Goal: Book appointment/travel/reservation

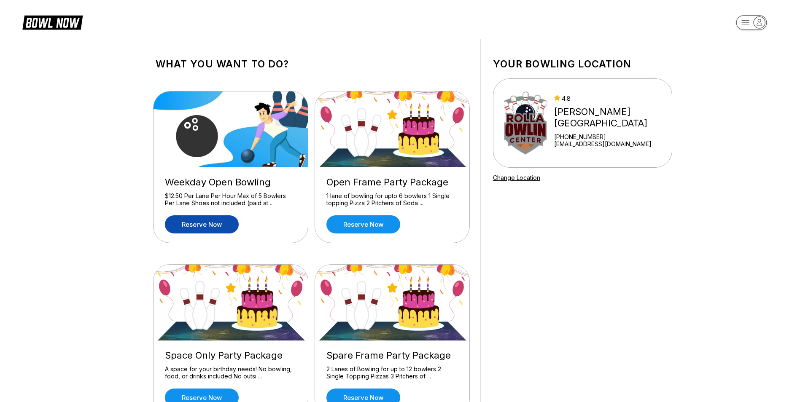
click at [217, 223] on link "Reserve now" at bounding box center [202, 224] width 74 height 18
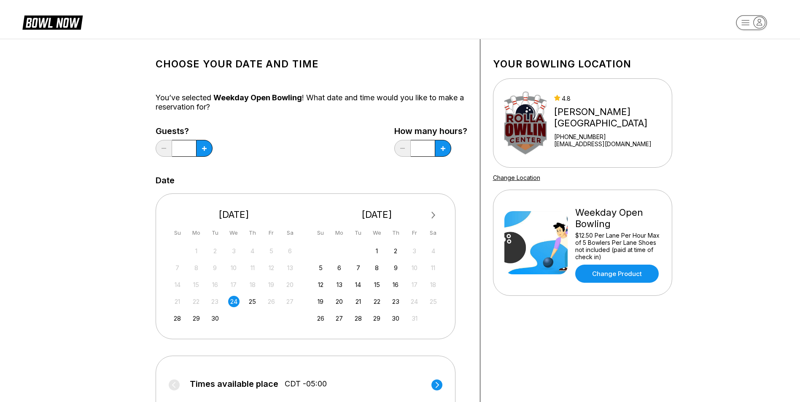
scroll to position [84, 0]
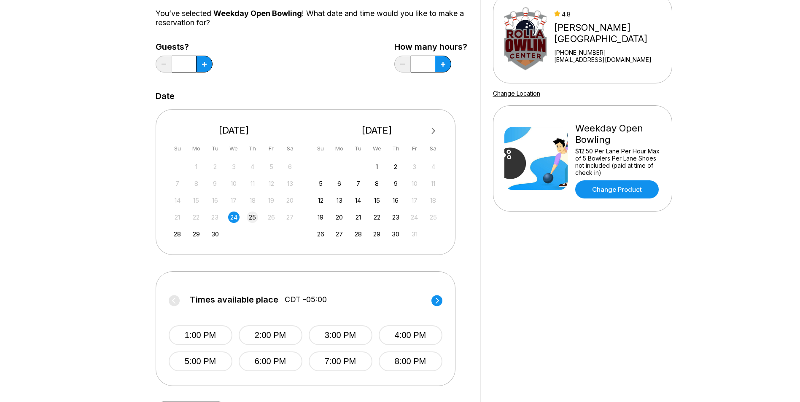
click at [249, 218] on div "25" at bounding box center [252, 217] width 11 height 11
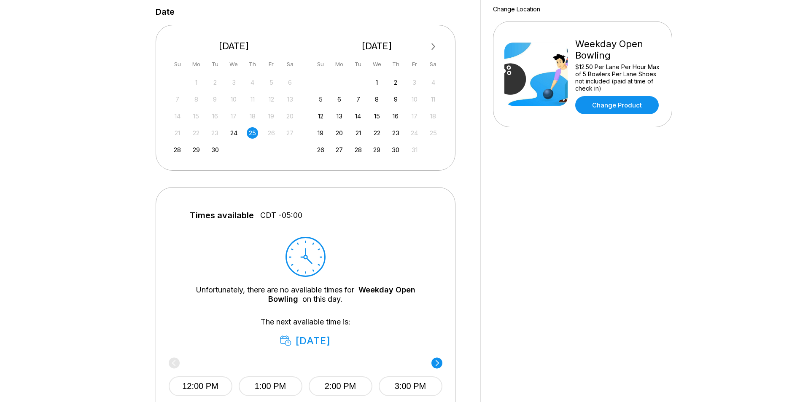
scroll to position [211, 0]
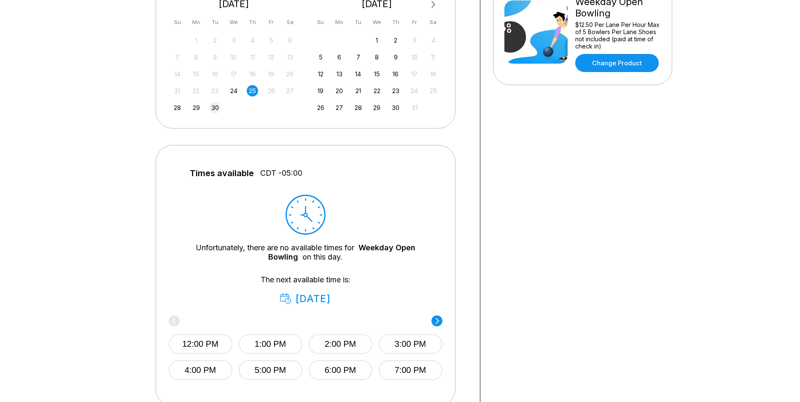
click at [217, 108] on div "30" at bounding box center [214, 107] width 11 height 11
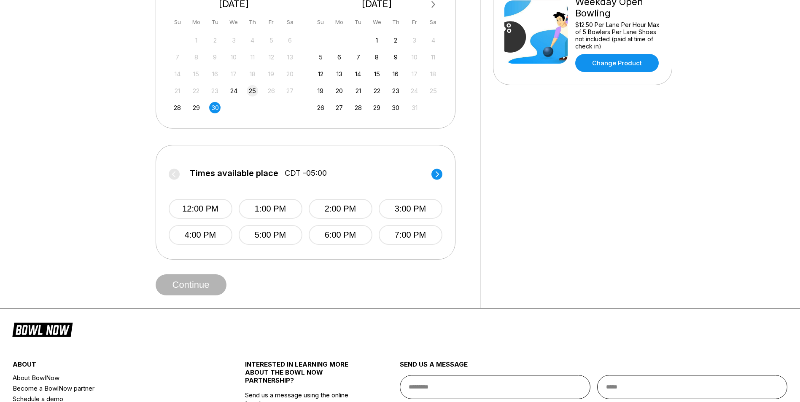
click at [256, 92] on div "25" at bounding box center [252, 90] width 11 height 11
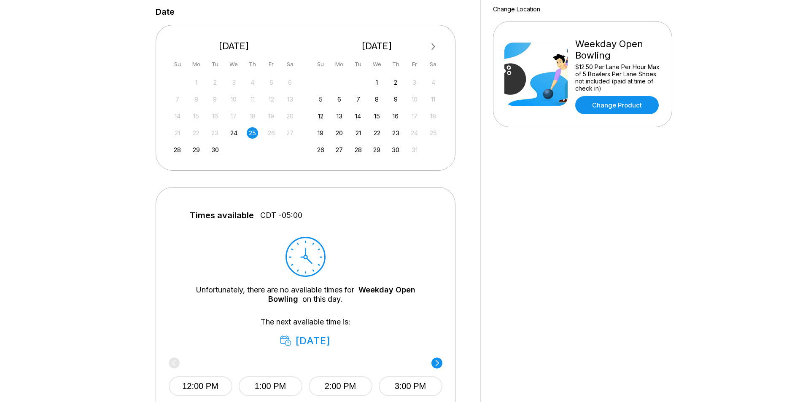
scroll to position [0, 0]
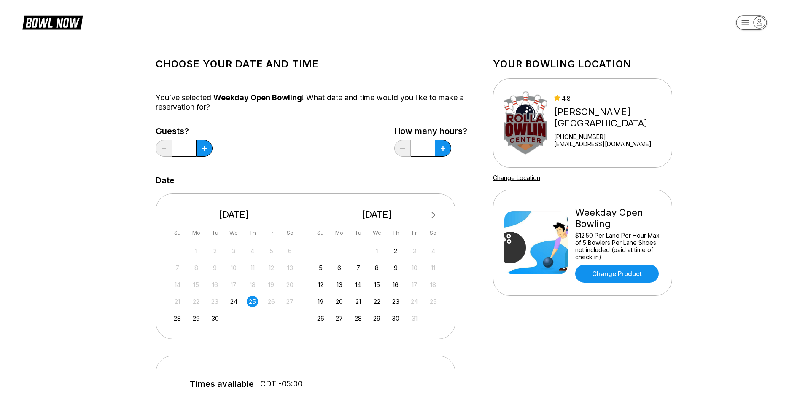
click at [237, 303] on div "24" at bounding box center [233, 301] width 11 height 11
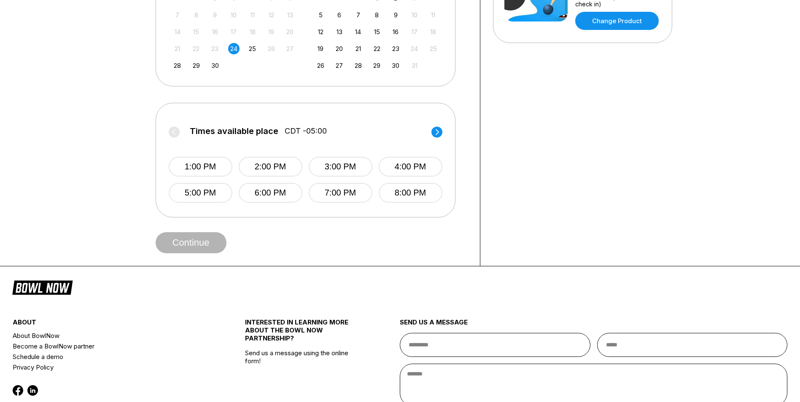
scroll to position [126, 0]
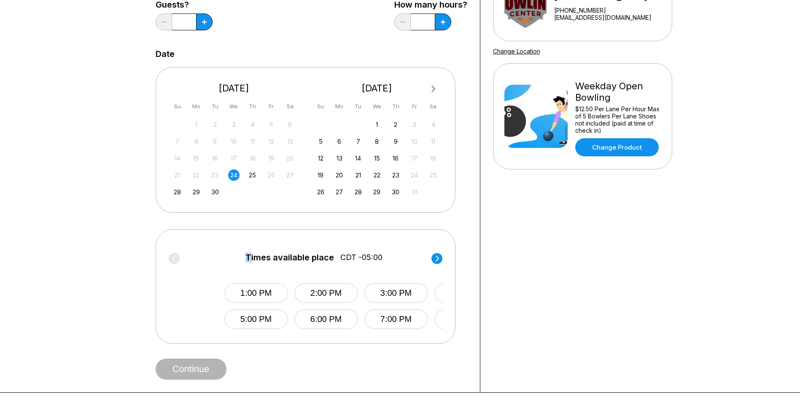
drag, startPoint x: 194, startPoint y: 258, endPoint x: 247, endPoint y: 264, distance: 54.3
click at [247, 264] on label "Times available place CDT -05:00" at bounding box center [361, 259] width 274 height 13
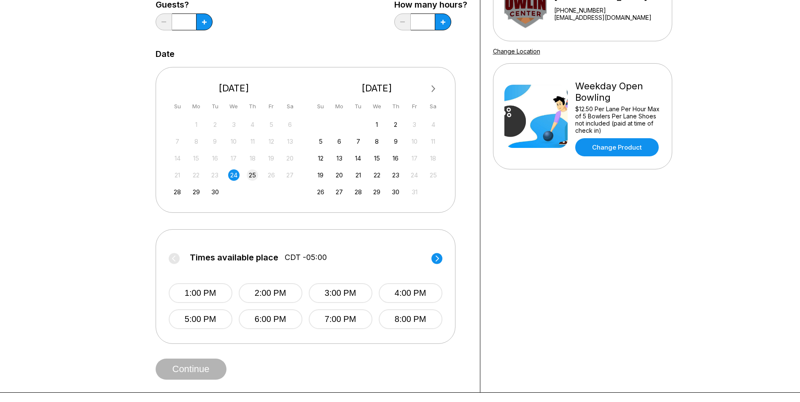
click at [250, 175] on div "25" at bounding box center [252, 174] width 11 height 11
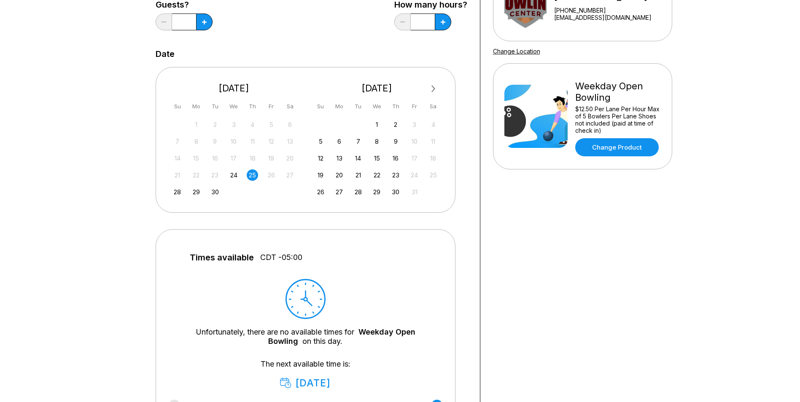
scroll to position [253, 0]
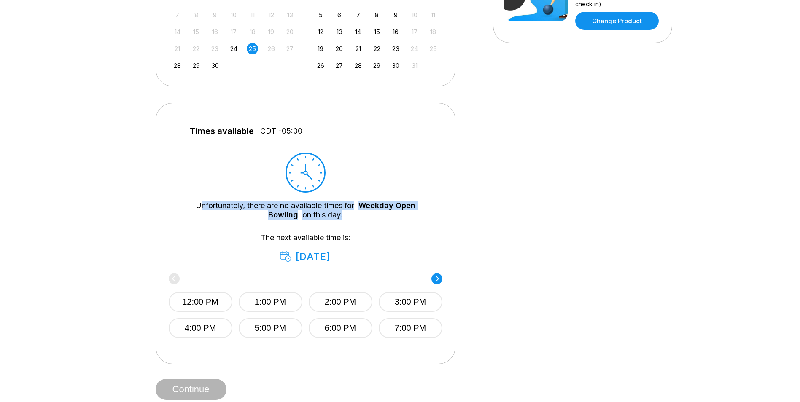
drag, startPoint x: 201, startPoint y: 203, endPoint x: 419, endPoint y: 212, distance: 218.6
click at [419, 212] on div "Unfortunately, there are no available times for Weekday Open Bowling on this da…" at bounding box center [305, 210] width 248 height 19
click at [418, 215] on div "Unfortunately, there are no available times for Weekday Open Bowling on this da…" at bounding box center [305, 210] width 248 height 19
click at [267, 51] on div "26" at bounding box center [271, 48] width 11 height 11
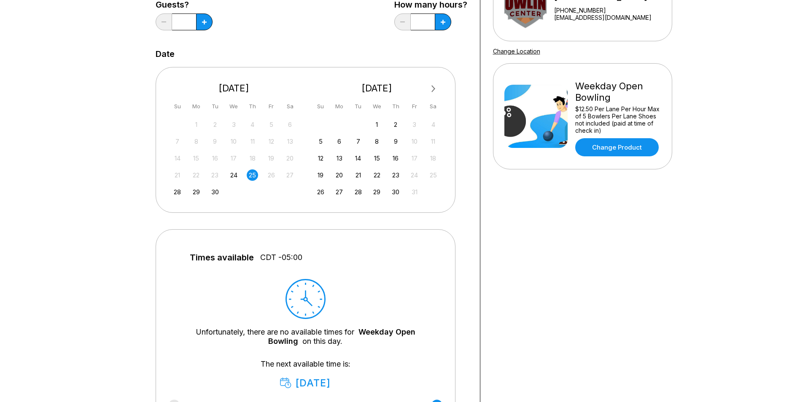
click at [185, 191] on div "28 29 30" at bounding box center [234, 191] width 126 height 13
click at [183, 192] on div "28" at bounding box center [177, 191] width 11 height 11
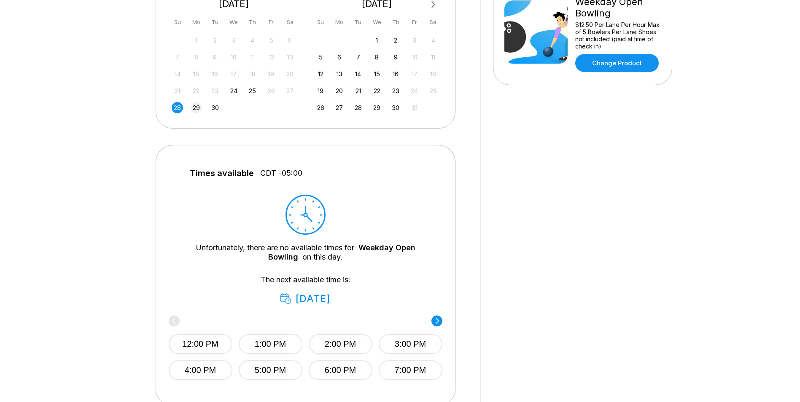
click at [194, 105] on div "29" at bounding box center [196, 107] width 11 height 11
click at [217, 110] on div "30" at bounding box center [214, 107] width 11 height 11
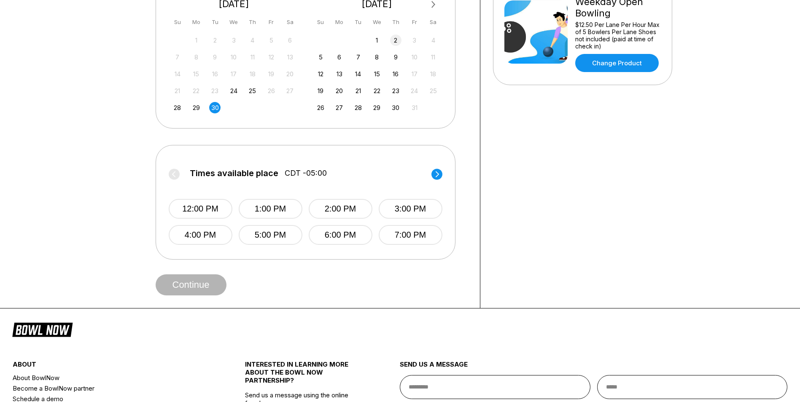
scroll to position [42, 0]
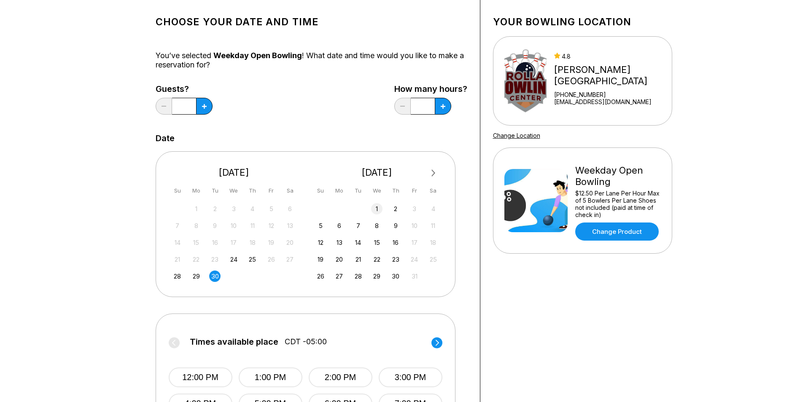
click at [379, 208] on div "1" at bounding box center [376, 208] width 11 height 11
drag, startPoint x: 250, startPoint y: 258, endPoint x: 286, endPoint y: 268, distance: 37.5
click at [250, 259] on div "25" at bounding box center [252, 259] width 11 height 11
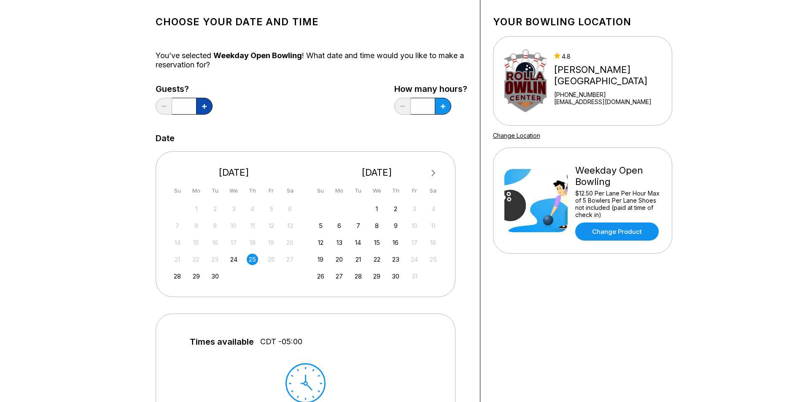
click at [204, 108] on icon at bounding box center [204, 106] width 5 height 5
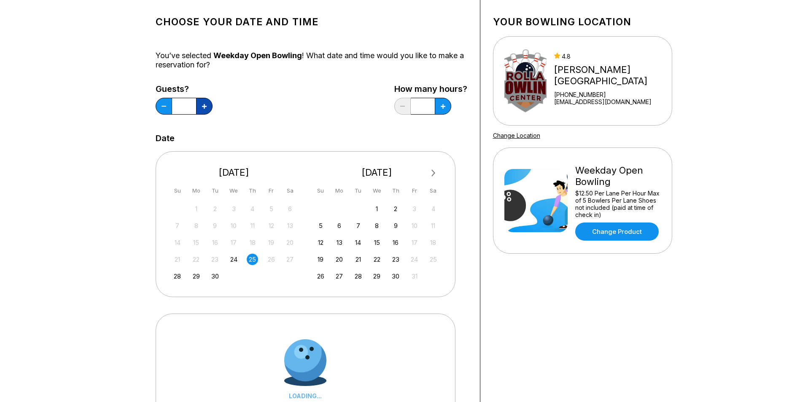
click at [204, 108] on icon at bounding box center [204, 106] width 5 height 5
click at [204, 109] on button at bounding box center [204, 106] width 16 height 17
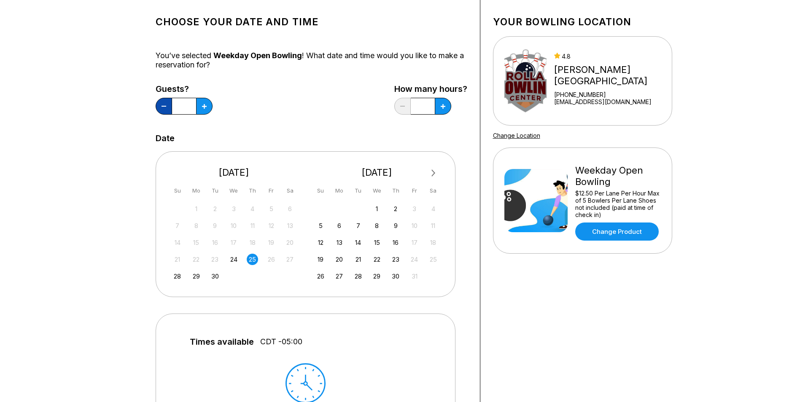
click at [169, 113] on button at bounding box center [164, 106] width 16 height 17
type input "*"
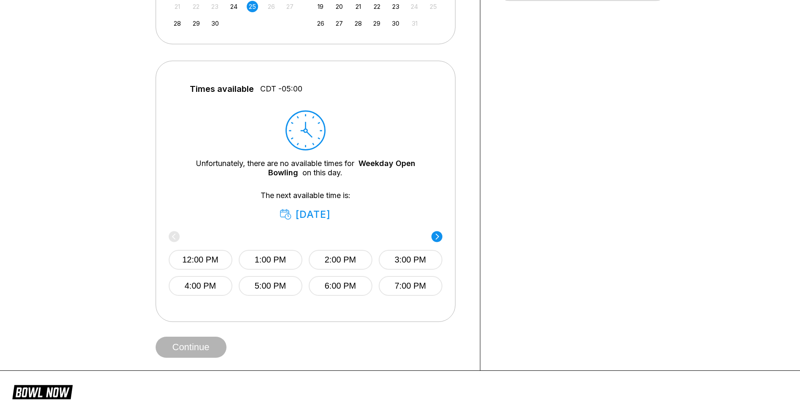
scroll to position [126, 0]
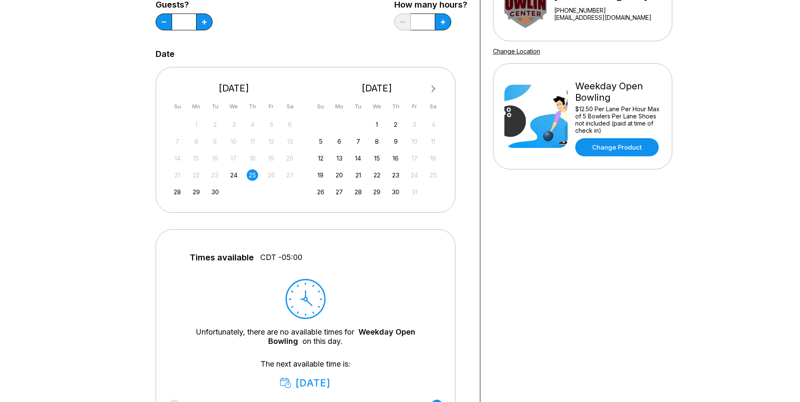
click at [232, 175] on div "24" at bounding box center [233, 174] width 11 height 11
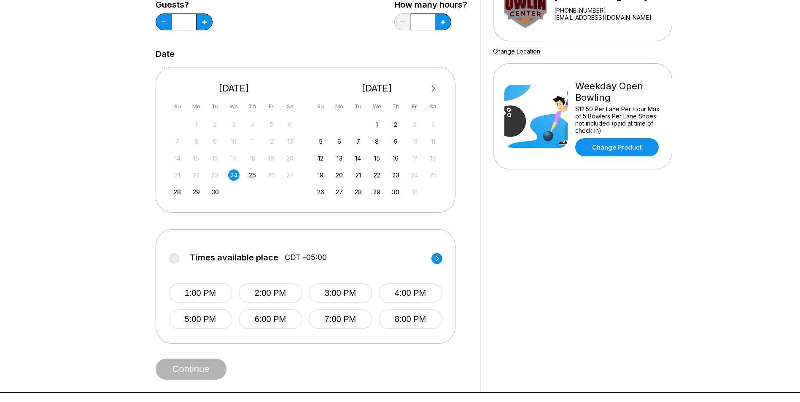
click at [366, 255] on label "Times available place CDT -05:00" at bounding box center [306, 259] width 274 height 13
